Goal: Check status: Check status

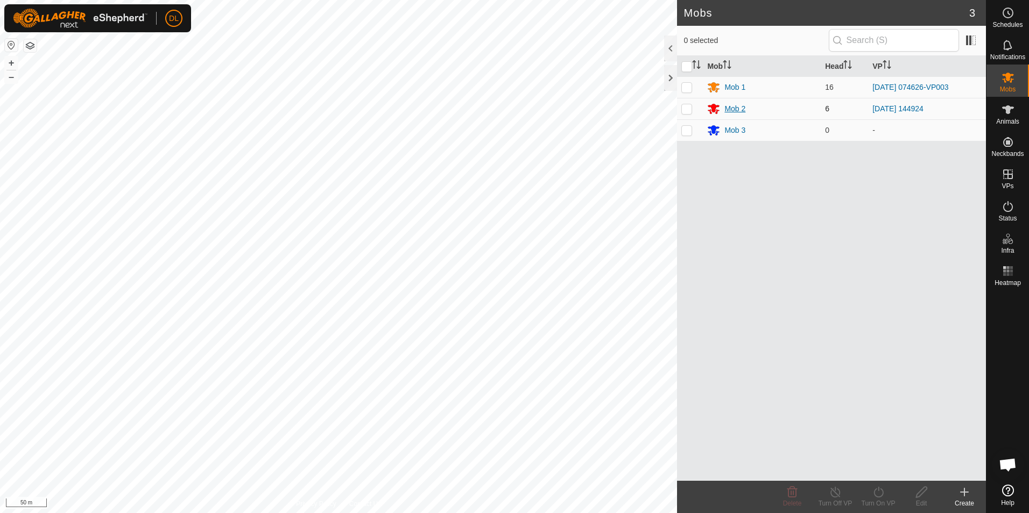
click at [742, 112] on div "Mob 2" at bounding box center [734, 108] width 21 height 11
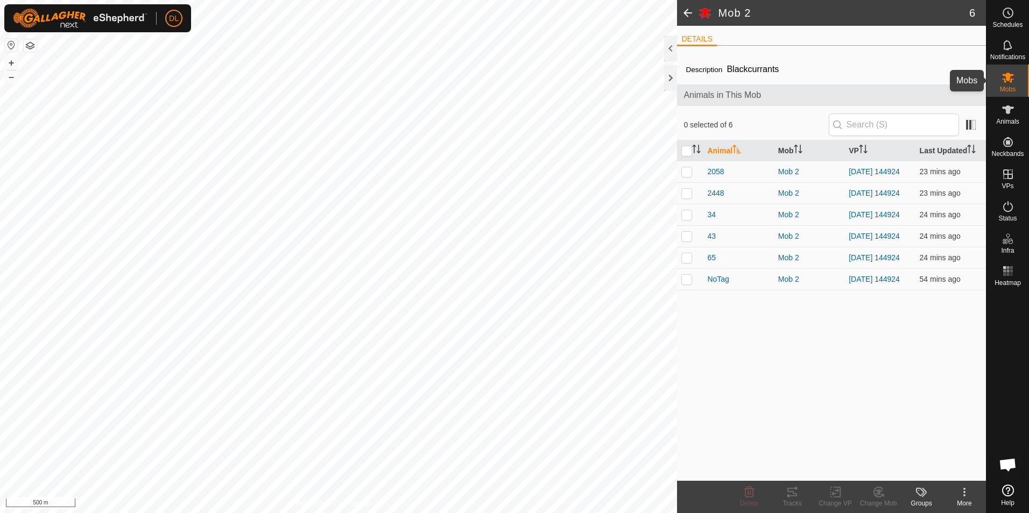
click at [1013, 77] on icon at bounding box center [1007, 77] width 13 height 13
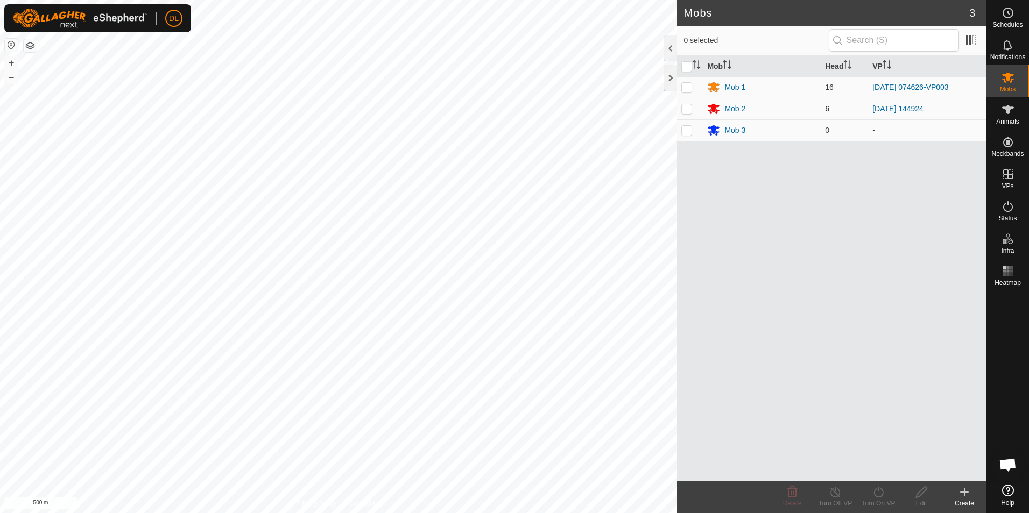
click at [737, 109] on div "Mob 2" at bounding box center [734, 108] width 21 height 11
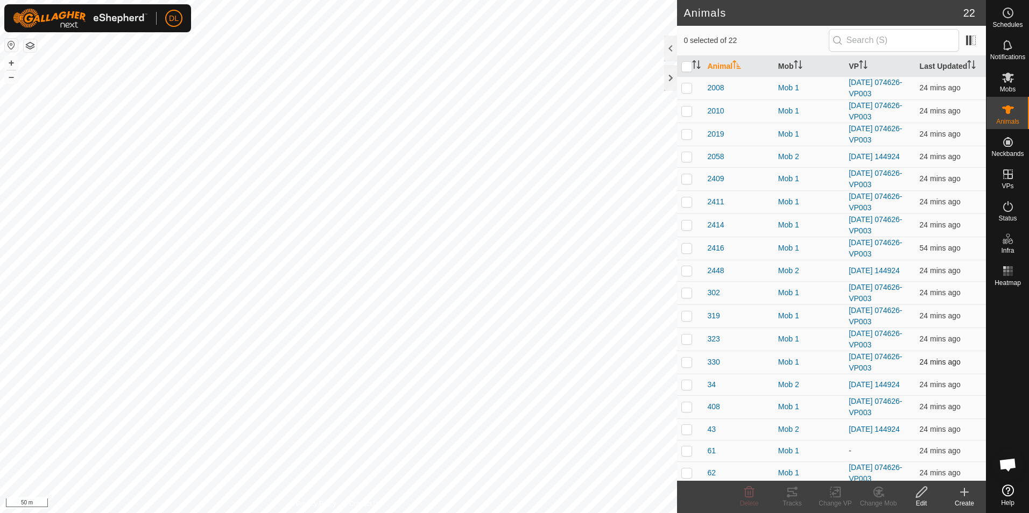
checkbox input "true"
click at [788, 500] on div "Tracks" at bounding box center [792, 504] width 43 height 10
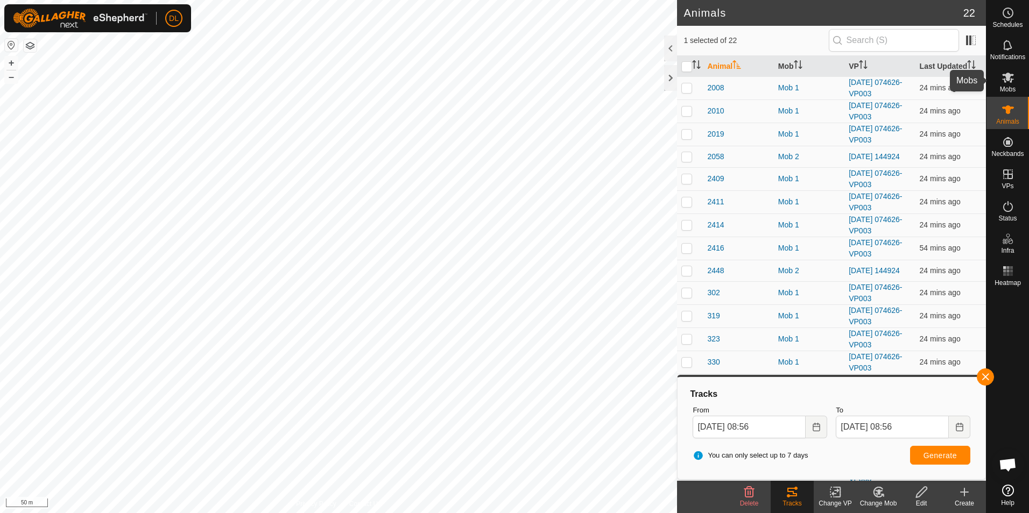
click at [1013, 84] on es-mob-svg-icon at bounding box center [1007, 77] width 19 height 17
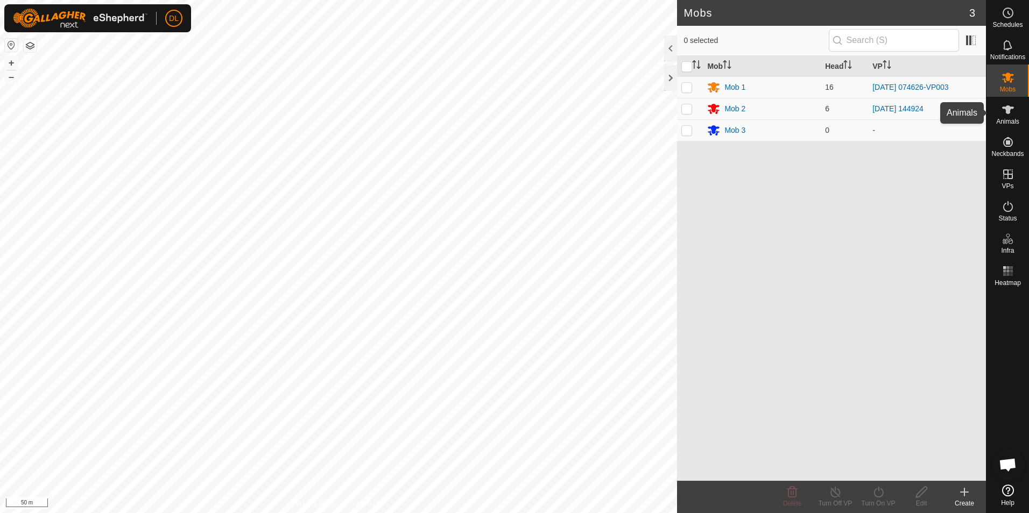
click at [1019, 117] on div "Animals" at bounding box center [1007, 113] width 43 height 32
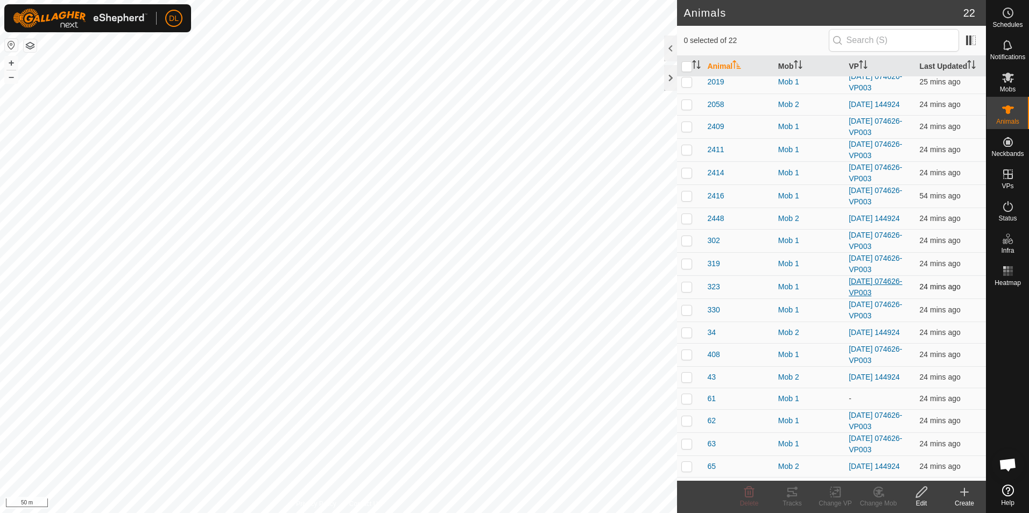
scroll to position [103, 0]
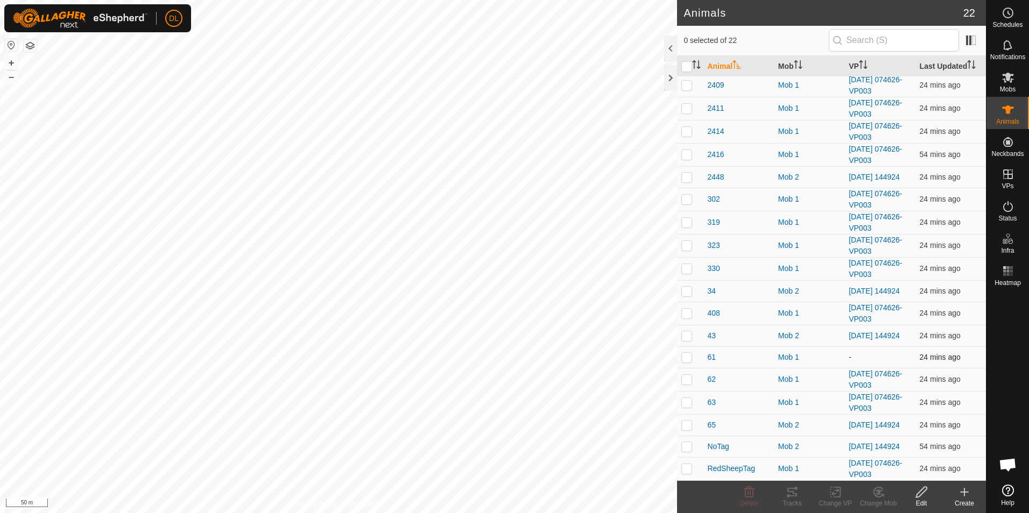
click at [686, 355] on p-checkbox at bounding box center [686, 357] width 11 height 9
checkbox input "true"
checkbox input "false"
